Goal: Complete application form

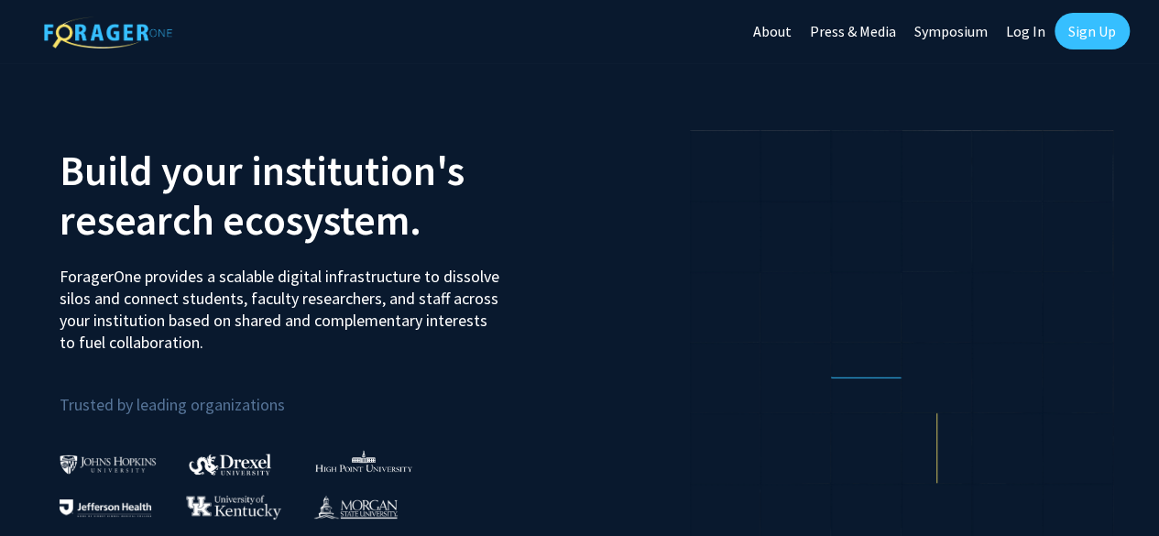
scroll to position [2, 0]
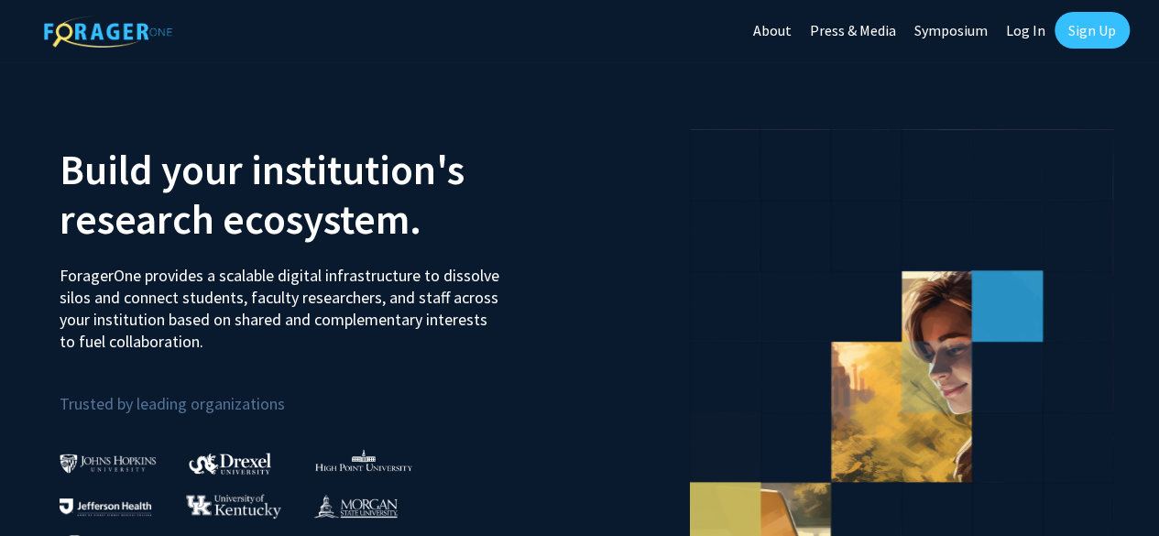
click at [1021, 27] on link "Log In" at bounding box center [1026, 30] width 58 height 64
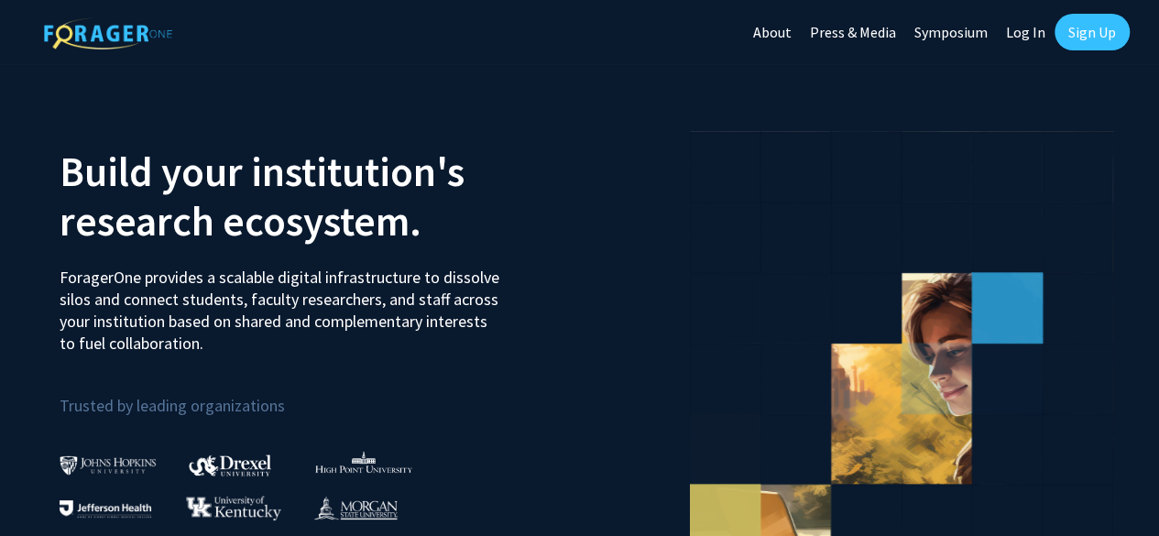
select select
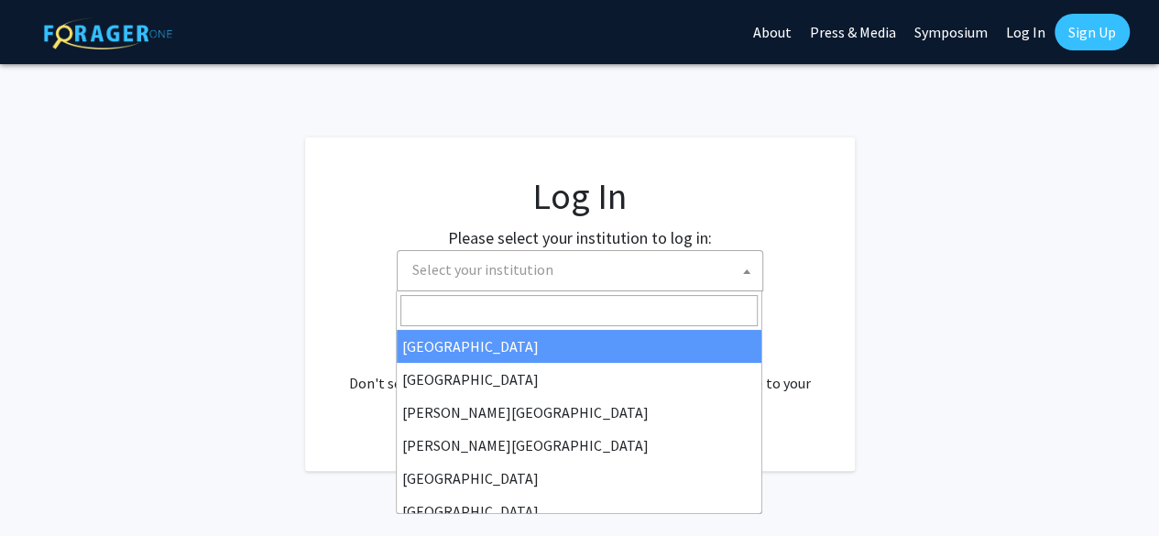
click at [513, 254] on span "Select your institution" at bounding box center [583, 270] width 357 height 38
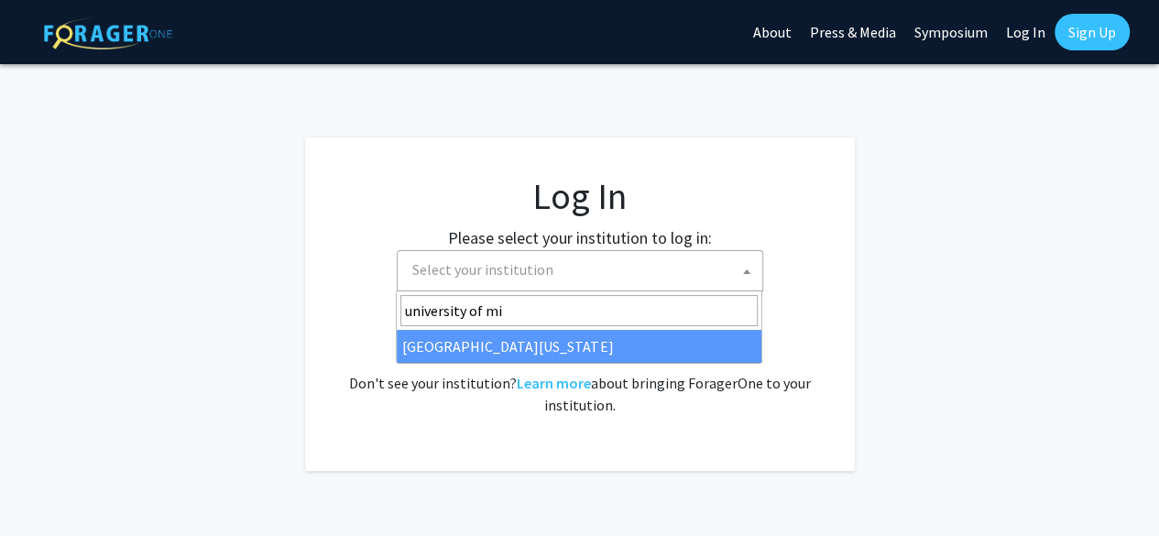
type input "university of mi"
select select "33"
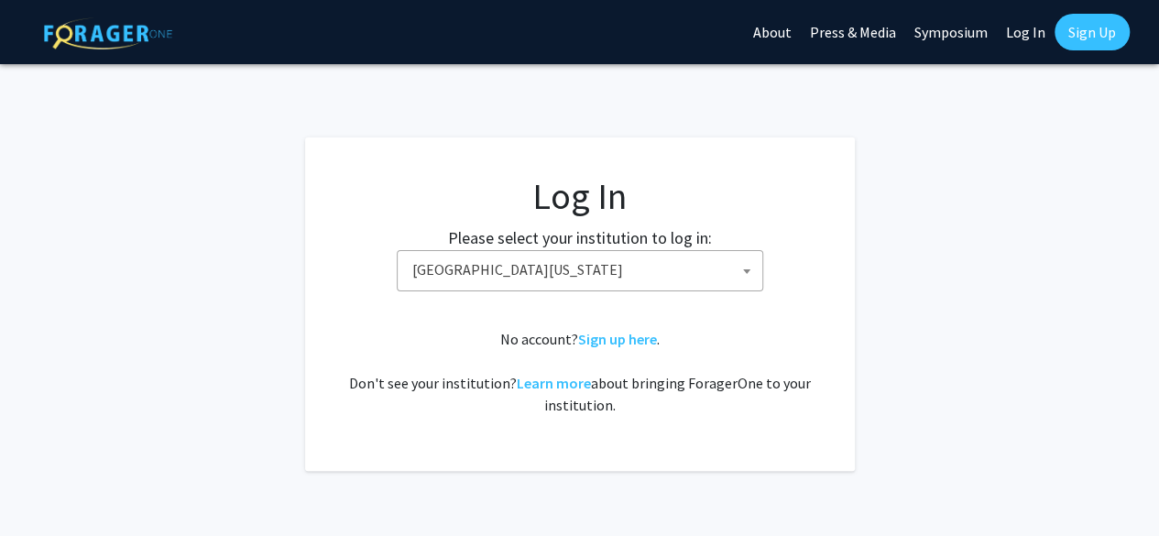
scroll to position [53, 0]
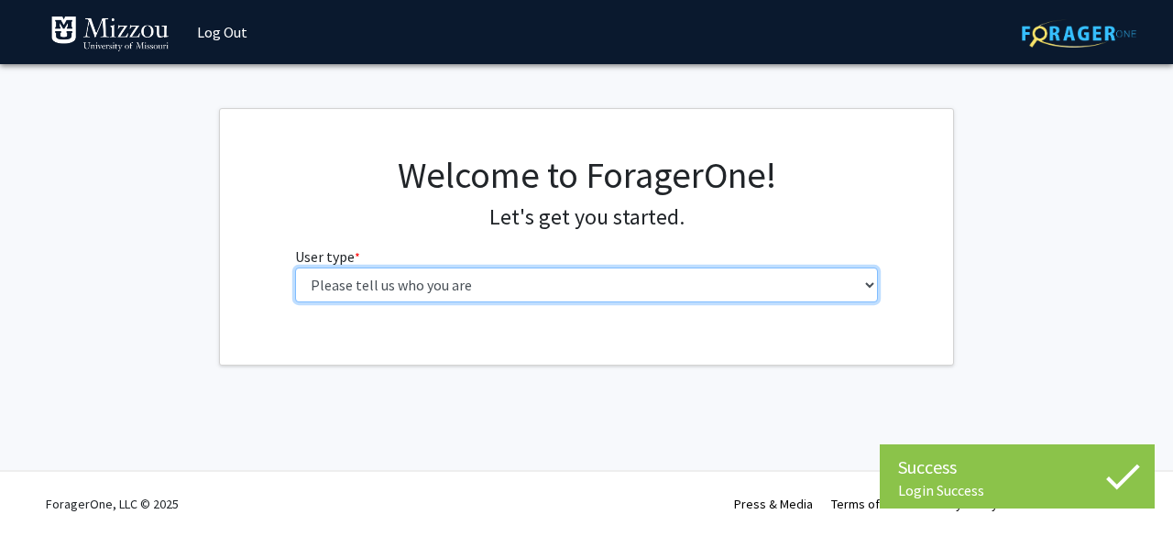
click at [592, 278] on select "Please tell us who you are Undergraduate Student Master's Student Doctoral Cand…" at bounding box center [587, 285] width 584 height 35
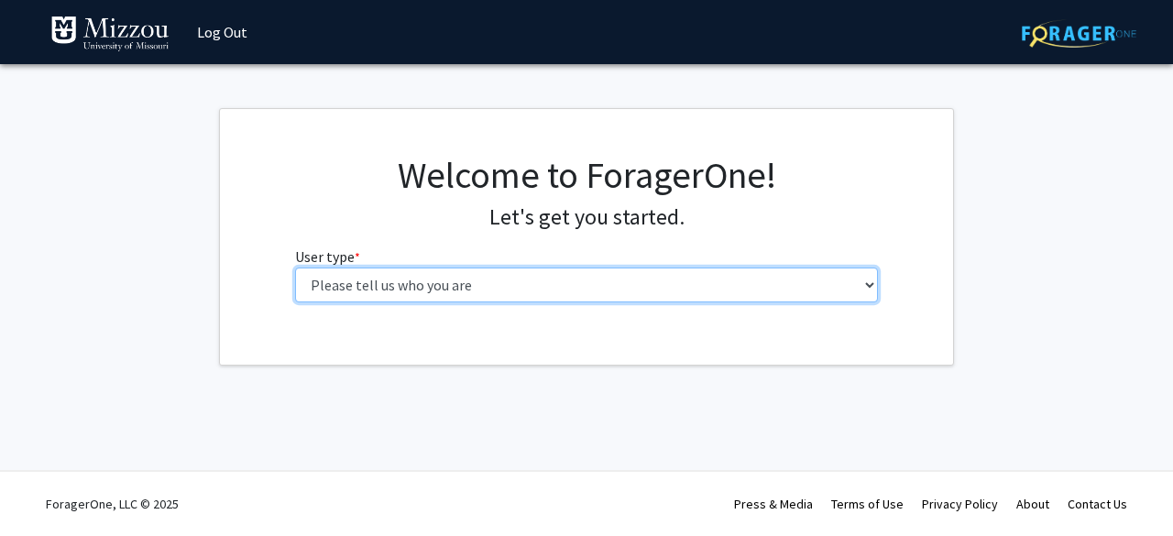
select select "1: undergrad"
click at [295, 268] on select "Please tell us who you are Undergraduate Student Master's Student Doctoral Cand…" at bounding box center [587, 285] width 584 height 35
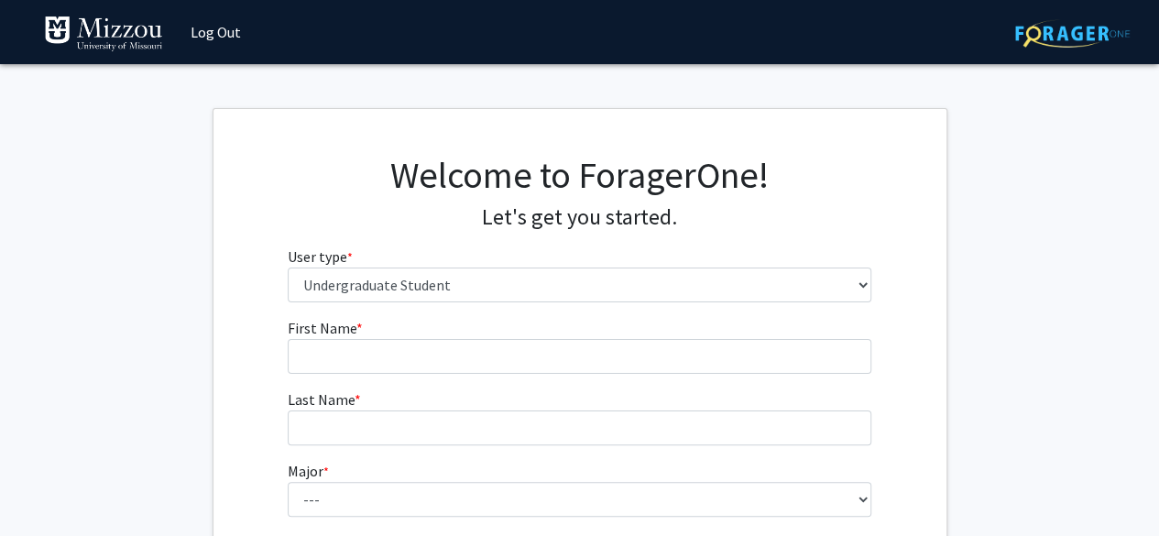
click at [533, 337] on fg-input "First Name * required" at bounding box center [580, 345] width 584 height 57
click at [497, 376] on form "First Name * required Last Name * required Major * required --- Agribusiness Ma…" at bounding box center [580, 540] width 584 height 447
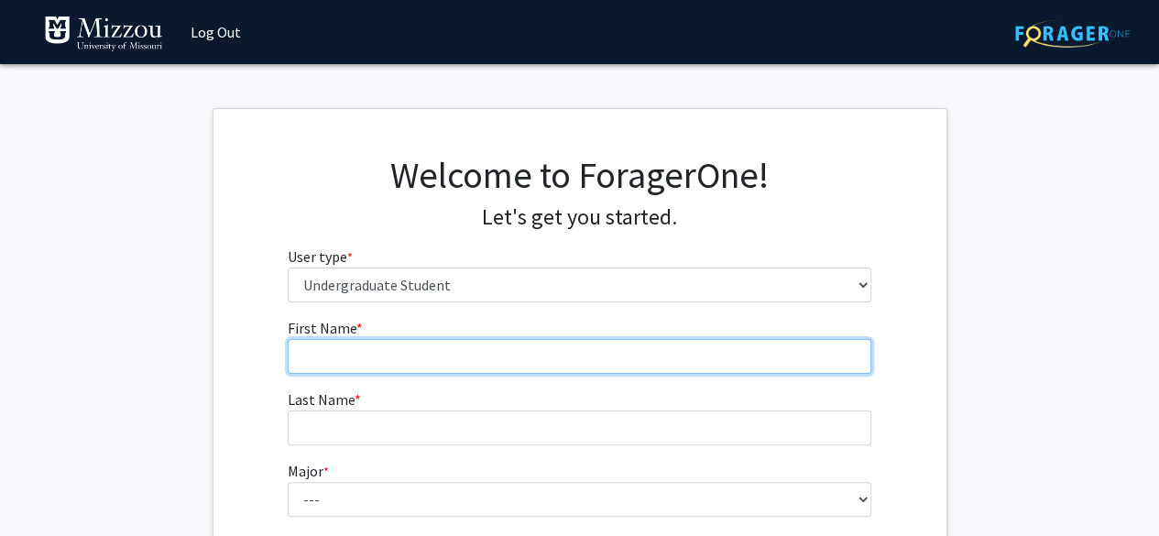
click at [489, 350] on input "First Name * required" at bounding box center [580, 356] width 584 height 35
type input "Sarah"
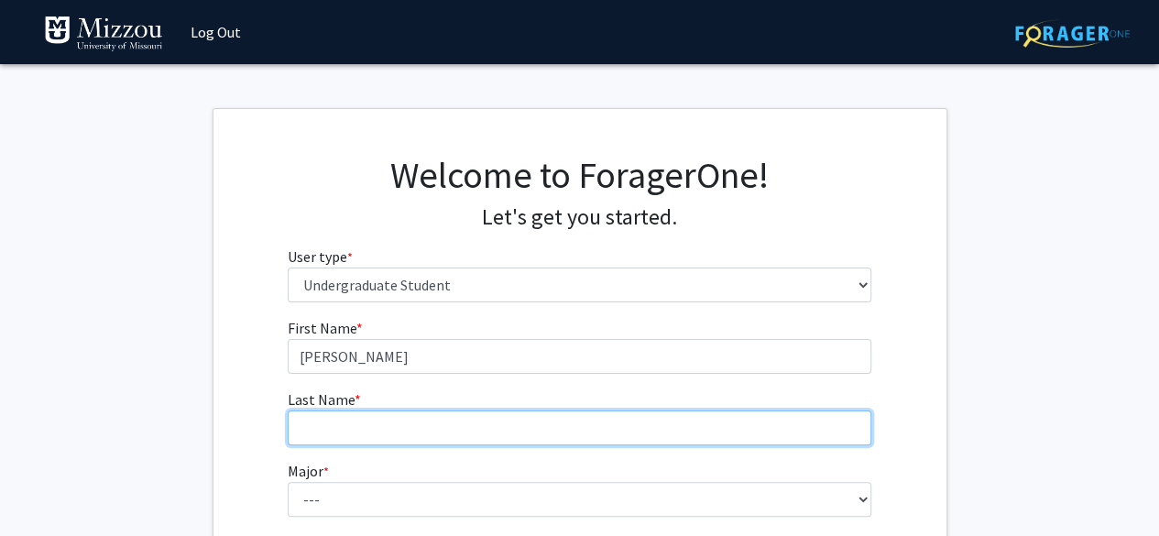
type input "Voshage"
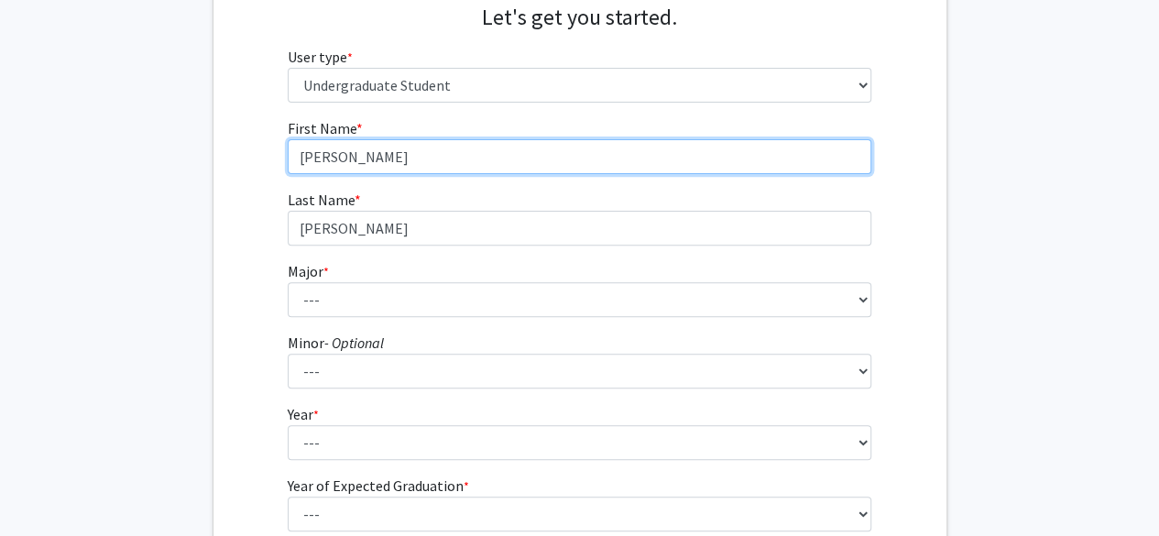
scroll to position [201, 0]
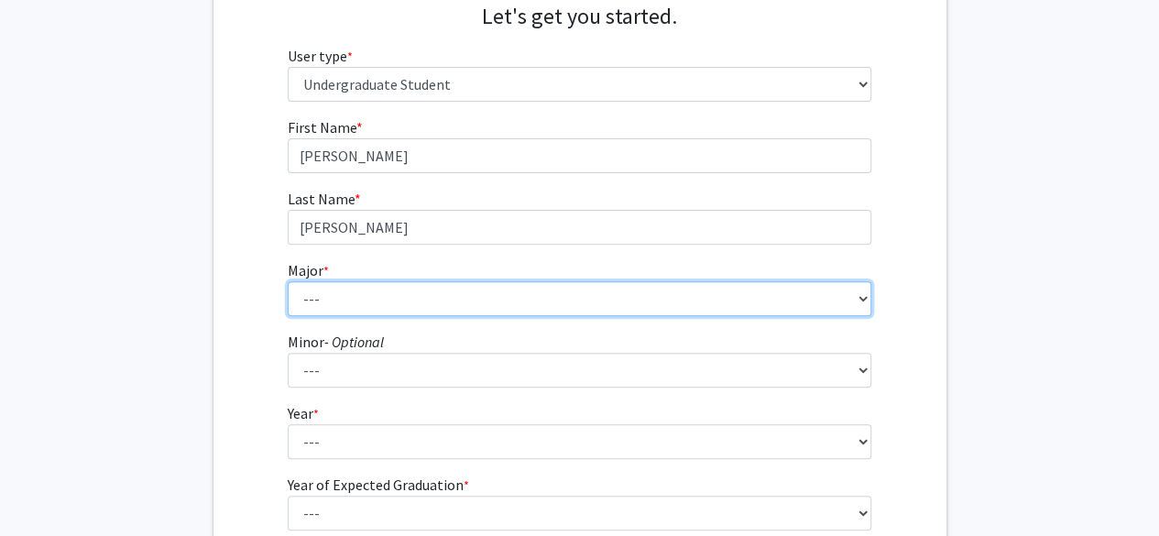
click at [416, 281] on select "--- Agribusiness Management Agricultural Education Agricultural Education: Comm…" at bounding box center [580, 298] width 584 height 35
select select "17: 2505"
click at [288, 281] on select "--- Agribusiness Management Agricultural Education Agricultural Education: Comm…" at bounding box center [580, 298] width 584 height 35
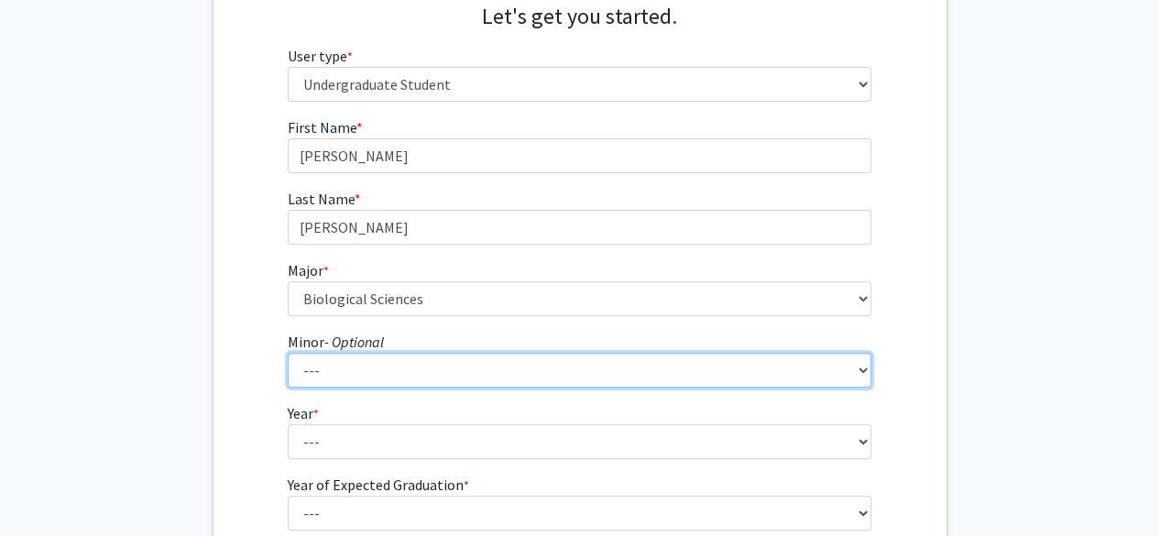
click at [359, 386] on select "--- Accountancy Aerospace Engineering Aerospace Studies Agribusiness Management…" at bounding box center [580, 370] width 584 height 35
select select "41: 1997"
click at [288, 353] on select "--- Accountancy Aerospace Engineering Aerospace Studies Agribusiness Management…" at bounding box center [580, 370] width 584 height 35
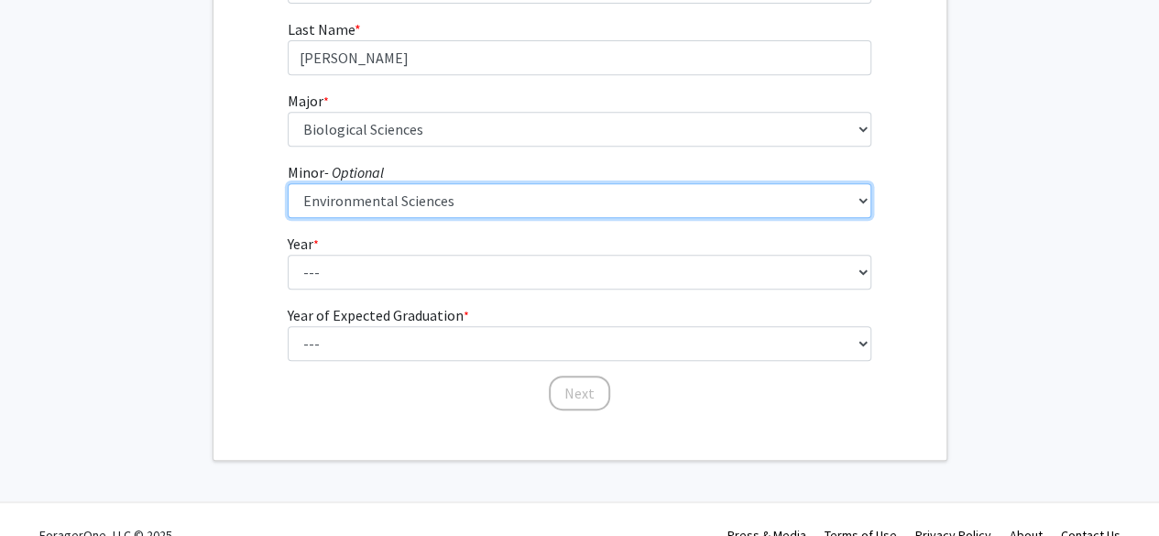
scroll to position [379, 0]
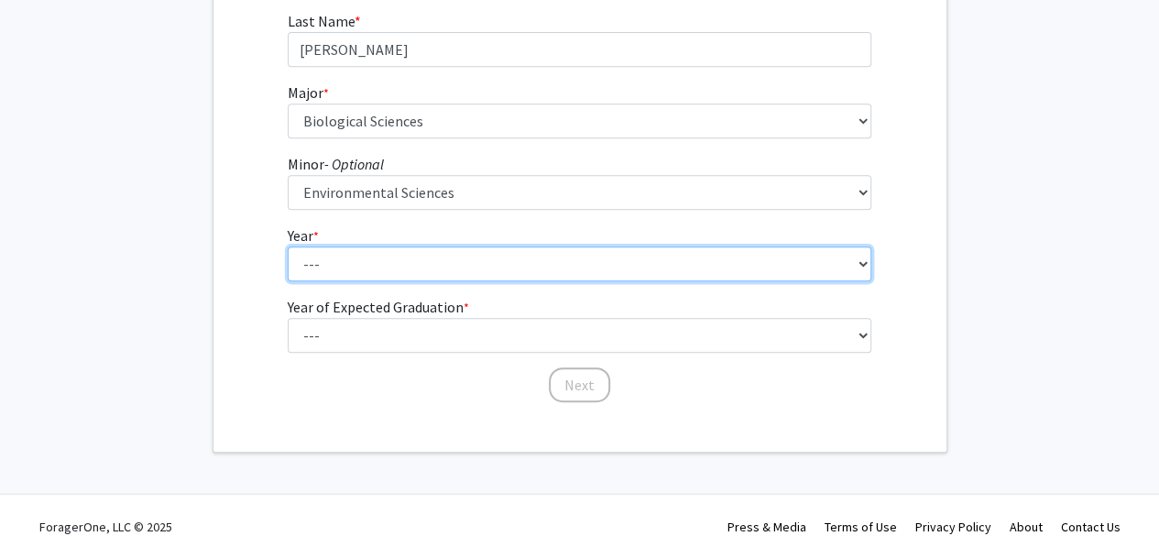
click at [370, 256] on select "--- First-year Sophomore Junior Senior Postbaccalaureate Certificate" at bounding box center [580, 264] width 584 height 35
select select "4: senior"
click at [288, 247] on select "--- First-year Sophomore Junior Senior Postbaccalaureate Certificate" at bounding box center [580, 264] width 584 height 35
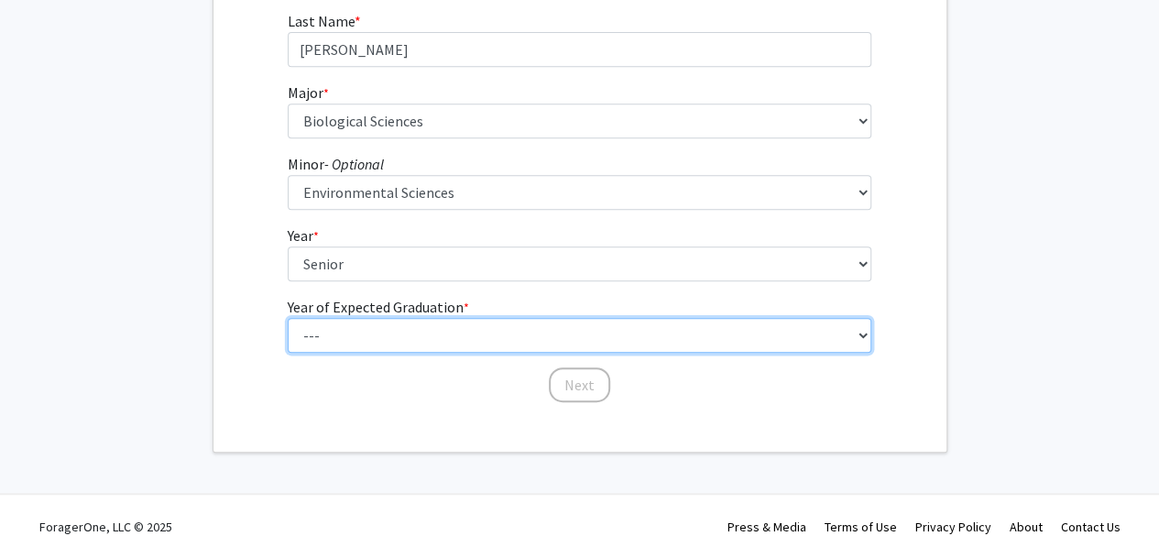
click at [356, 342] on select "--- 2025 2026 2027 2028 2029 2030 2031 2032 2033 2034" at bounding box center [580, 335] width 584 height 35
select select "2: 2026"
click at [288, 318] on select "--- 2025 2026 2027 2028 2029 2030 2031 2032 2033 2034" at bounding box center [580, 335] width 584 height 35
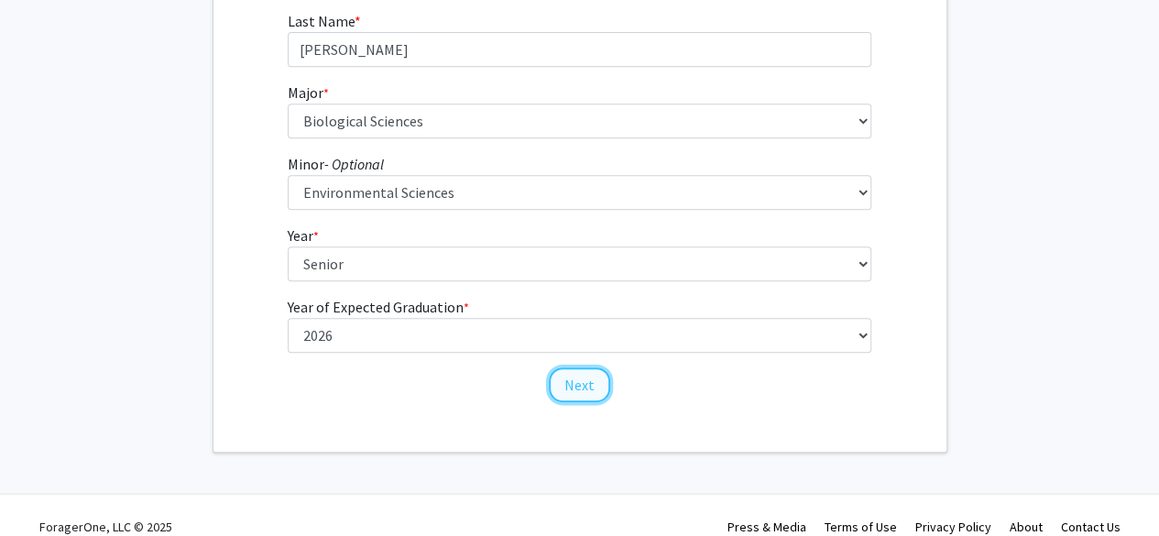
click at [598, 391] on button "Next" at bounding box center [579, 385] width 61 height 35
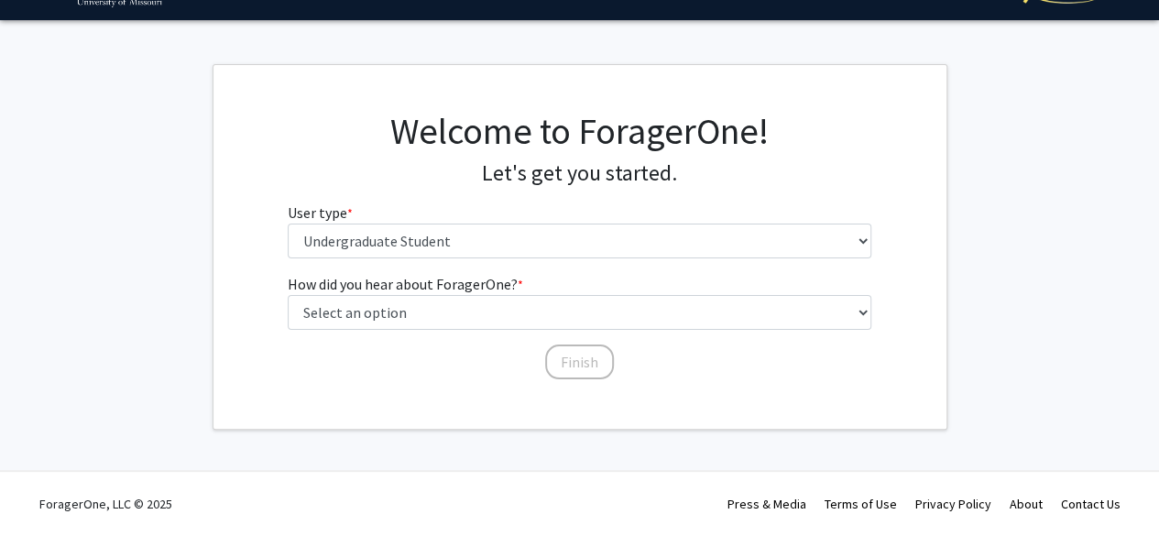
scroll to position [0, 0]
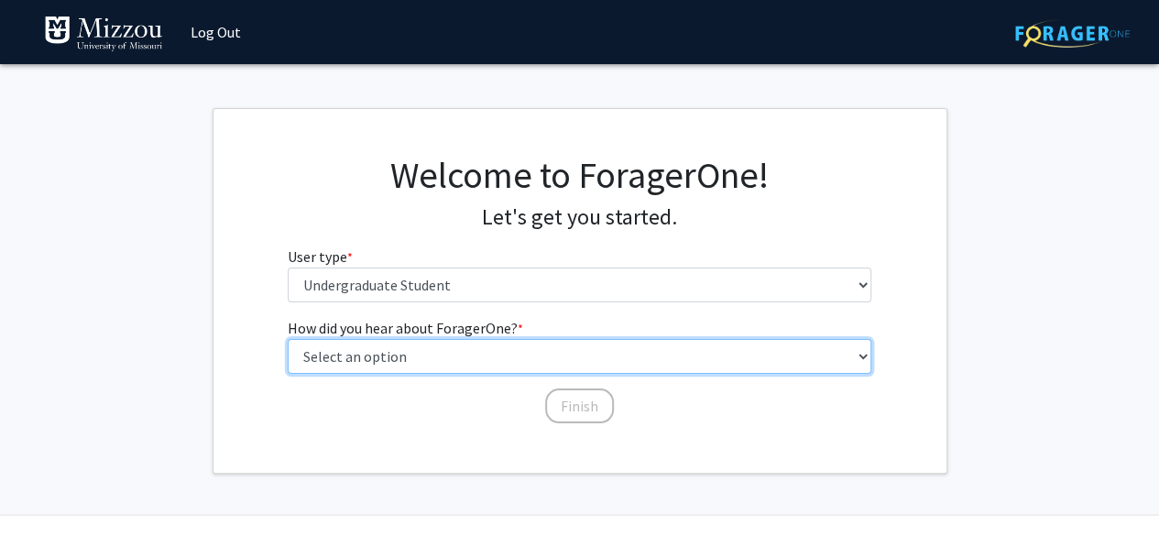
click at [551, 357] on select "Select an option Peer/student recommendation Faculty/staff recommendation Unive…" at bounding box center [580, 356] width 584 height 35
select select "3: university_website"
click at [288, 339] on select "Select an option Peer/student recommendation Faculty/staff recommendation Unive…" at bounding box center [580, 356] width 584 height 35
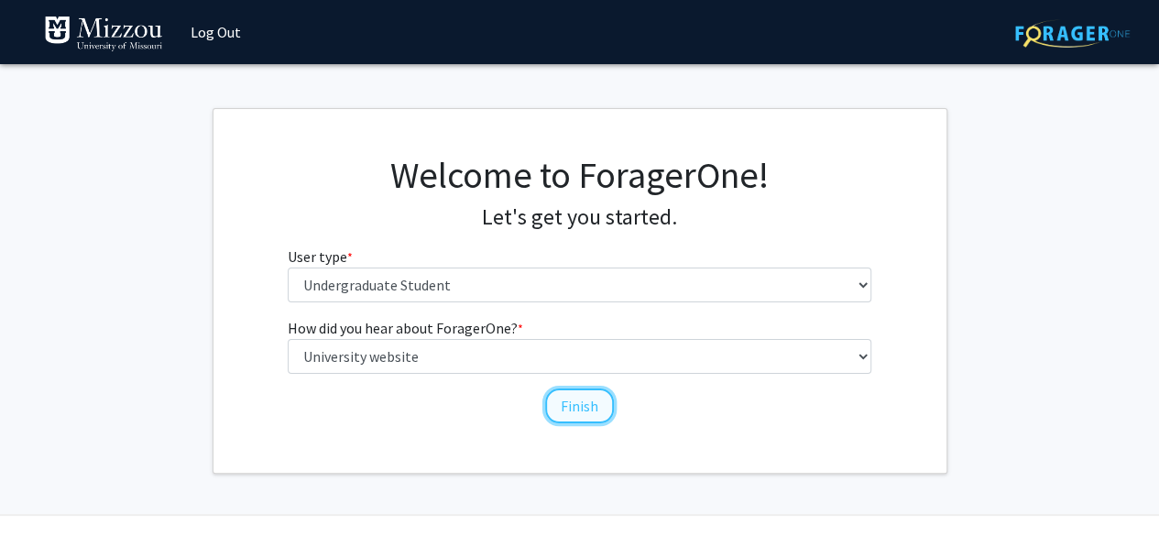
click at [582, 421] on button "Finish" at bounding box center [579, 406] width 69 height 35
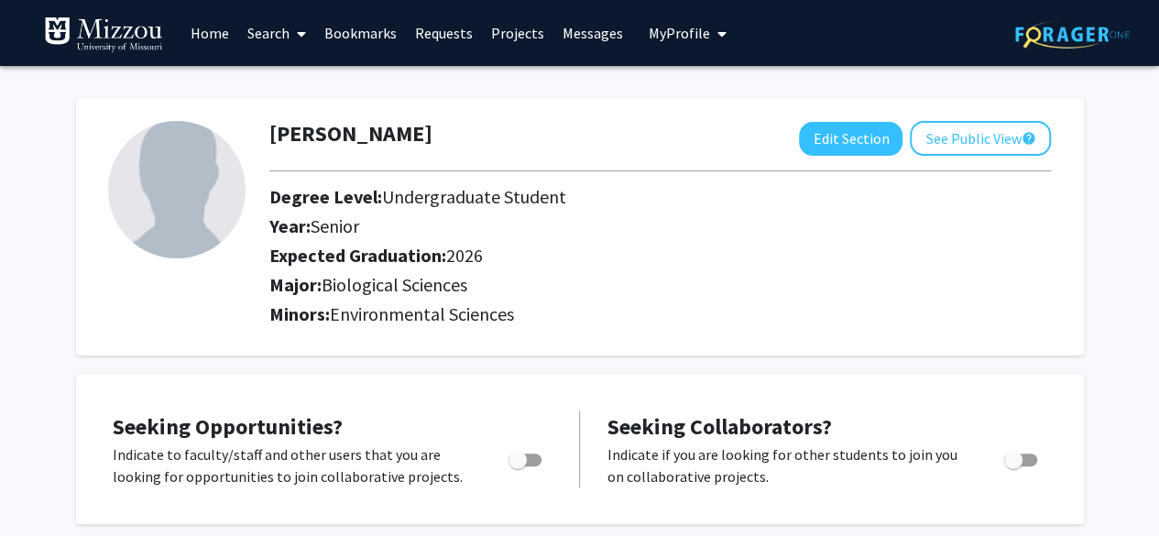
click at [226, 38] on link "Home" at bounding box center [209, 33] width 57 height 64
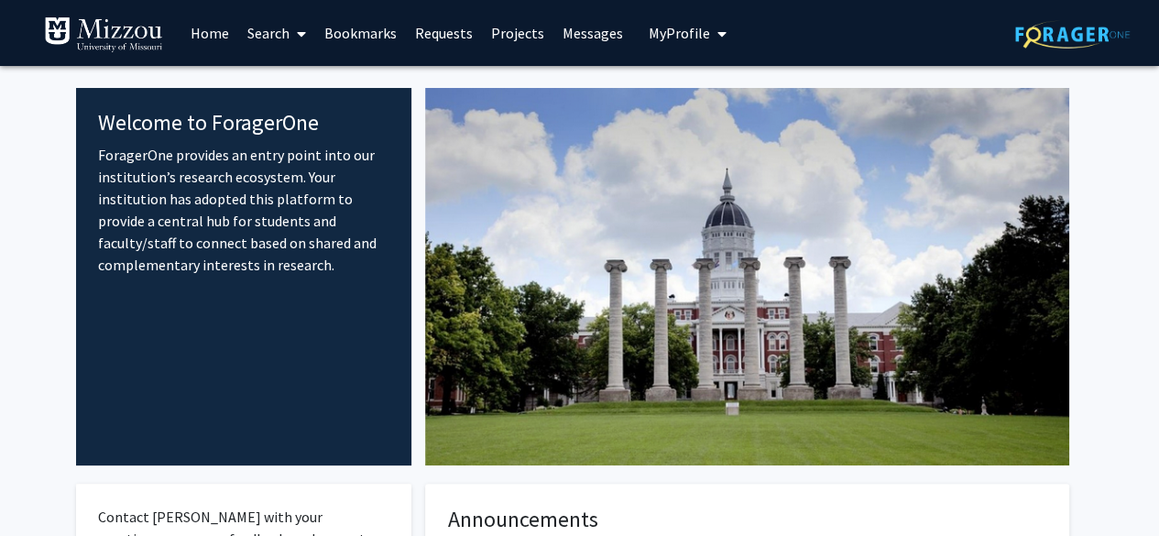
click at [269, 36] on link "Search" at bounding box center [276, 33] width 77 height 64
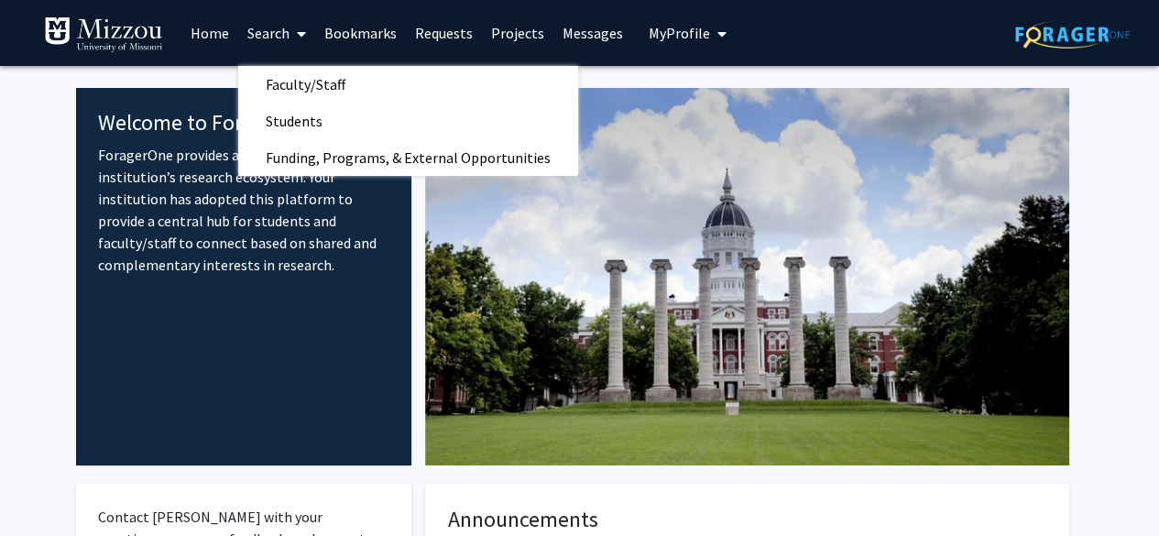
click at [497, 37] on link "Projects" at bounding box center [517, 33] width 71 height 64
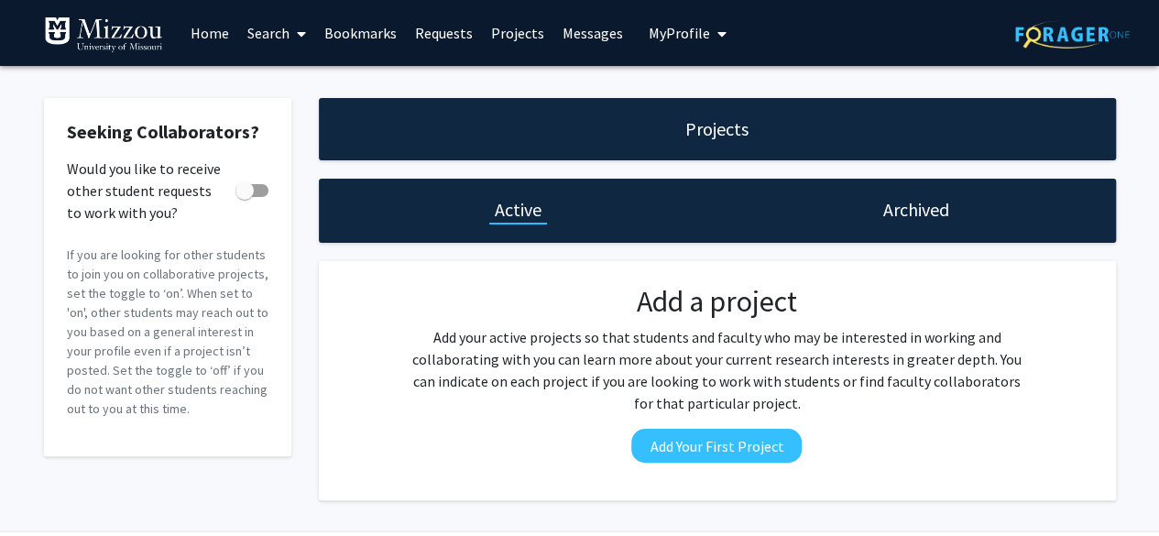
click at [280, 39] on link "Search" at bounding box center [276, 33] width 77 height 64
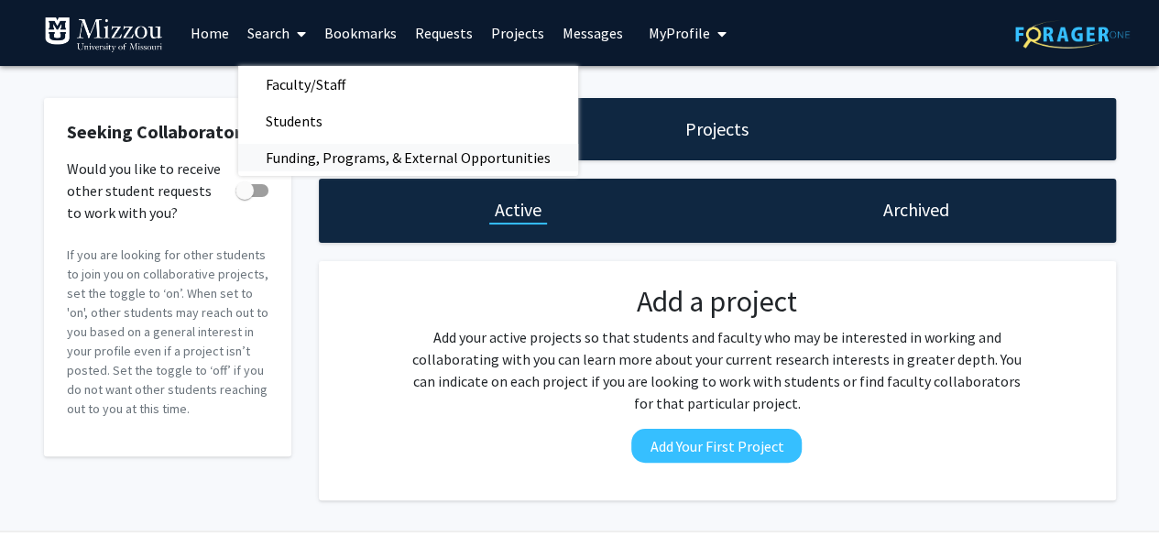
click at [287, 158] on span "Funding, Programs, & External Opportunities" at bounding box center [408, 157] width 340 height 37
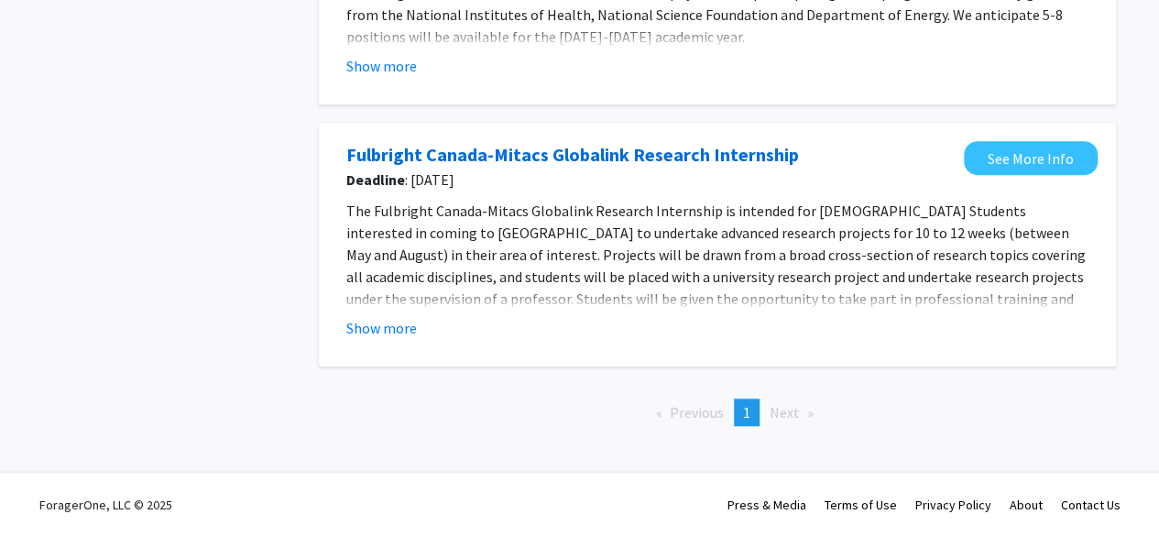
scroll to position [587, 0]
click at [780, 423] on li "Next page" at bounding box center [792, 412] width 62 height 27
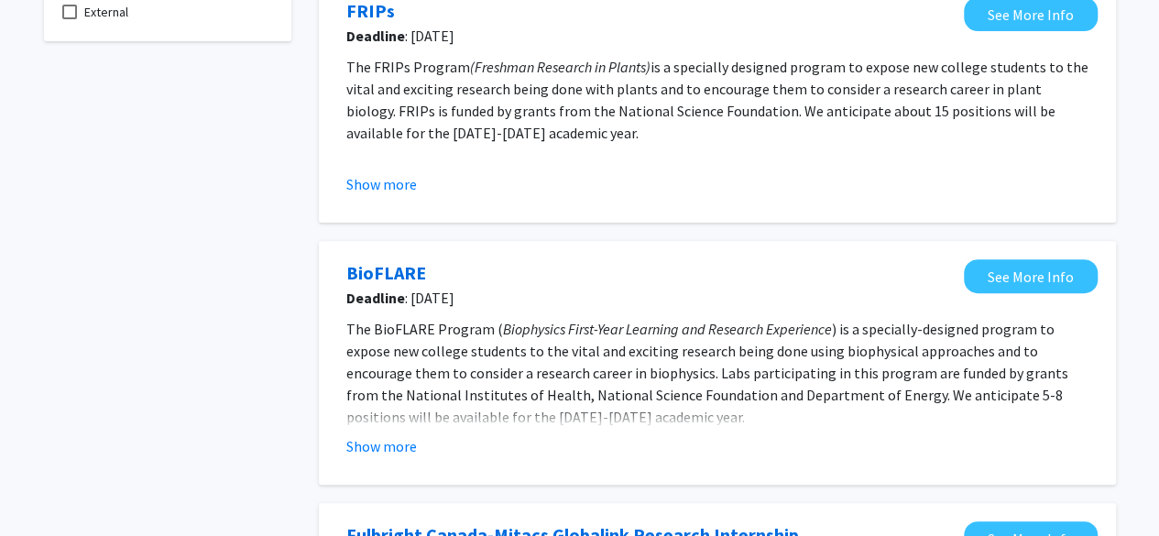
scroll to position [0, 0]
